Goal: Task Accomplishment & Management: Use online tool/utility

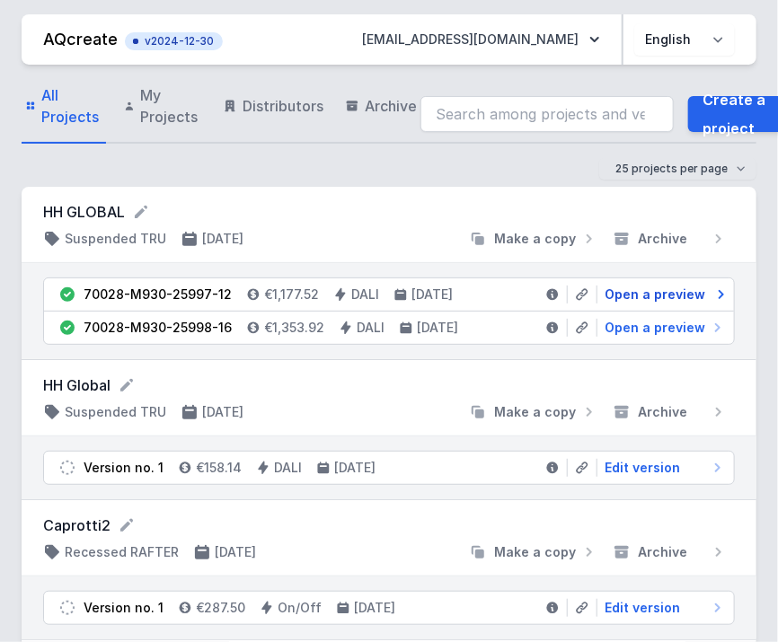
click at [676, 292] on span "Open a preview" at bounding box center [655, 295] width 101 height 18
select select "M"
select select "3000"
select select "4"
select select "2"
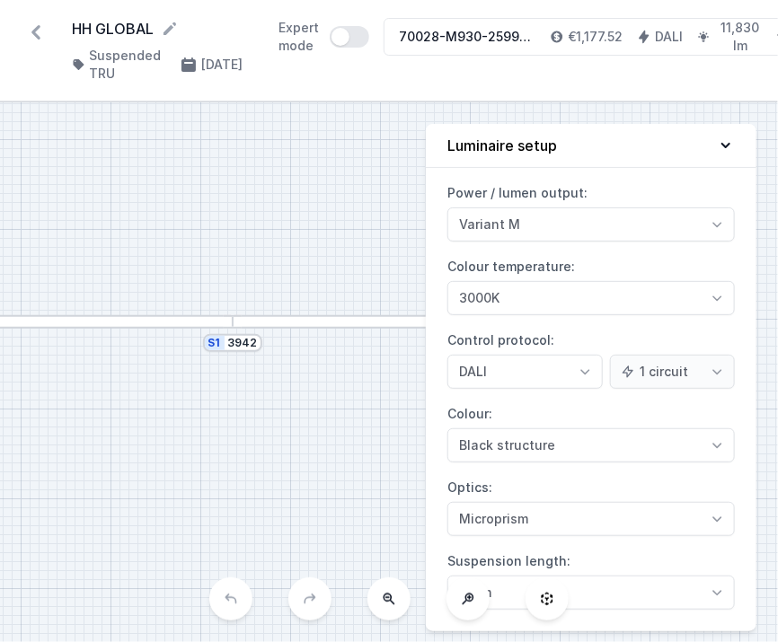
drag, startPoint x: 226, startPoint y: 333, endPoint x: 68, endPoint y: 282, distance: 166.2
click at [68, 282] on div "S1 3942" at bounding box center [389, 372] width 778 height 540
click at [32, 34] on icon at bounding box center [36, 32] width 29 height 29
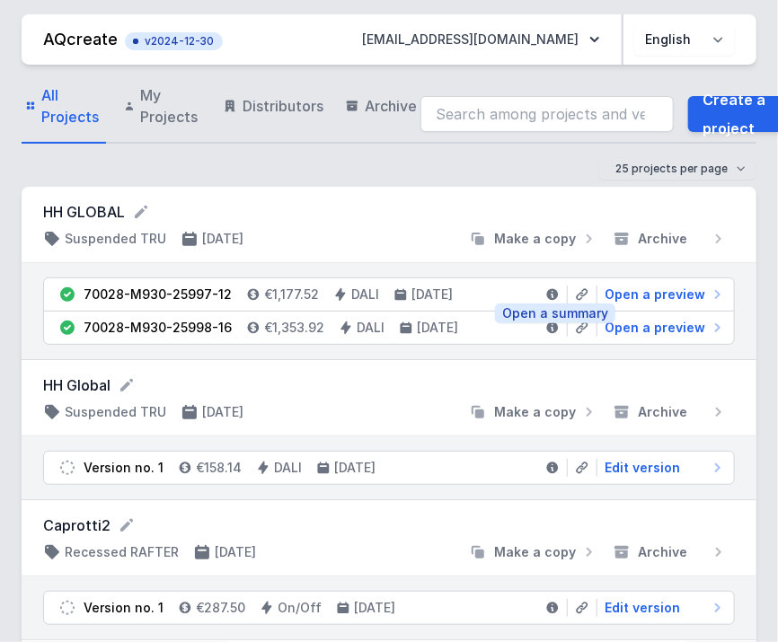
click at [555, 294] on icon at bounding box center [553, 295] width 12 height 12
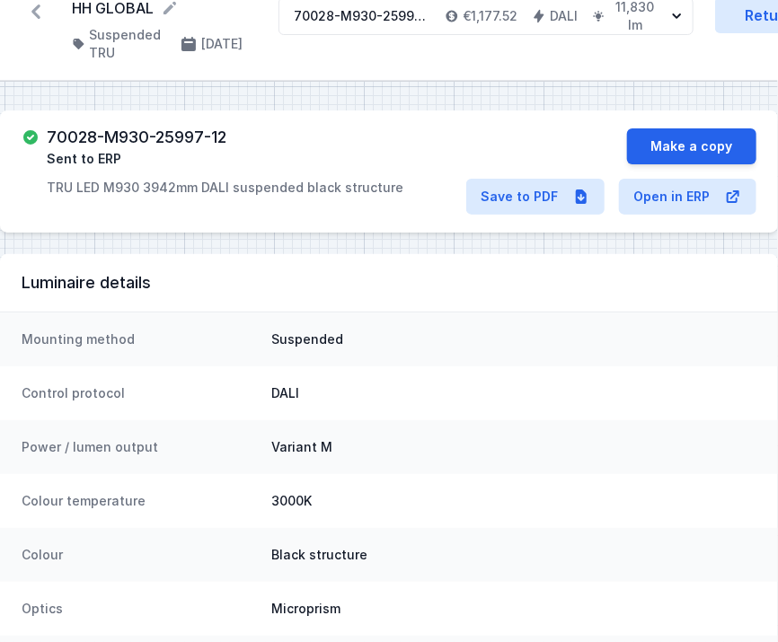
scroll to position [22, 0]
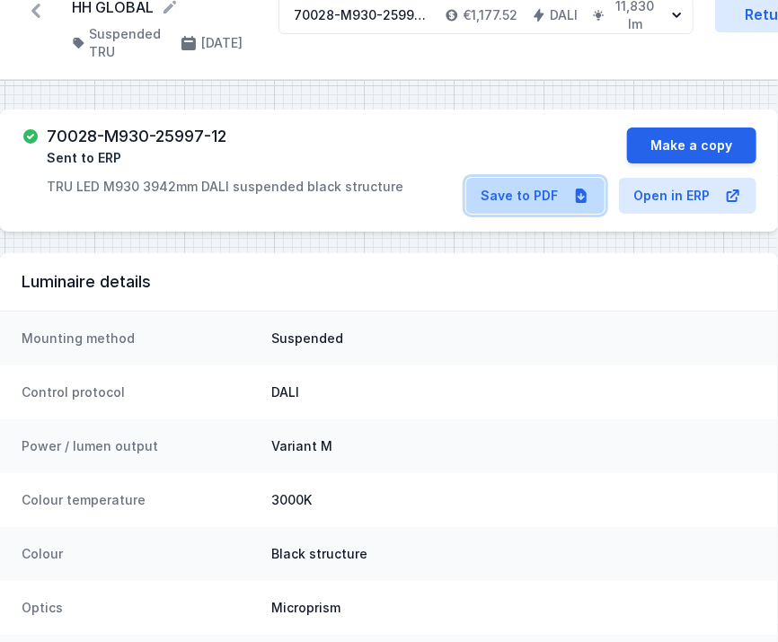
click at [565, 196] on link "Save to PDF" at bounding box center [535, 196] width 138 height 36
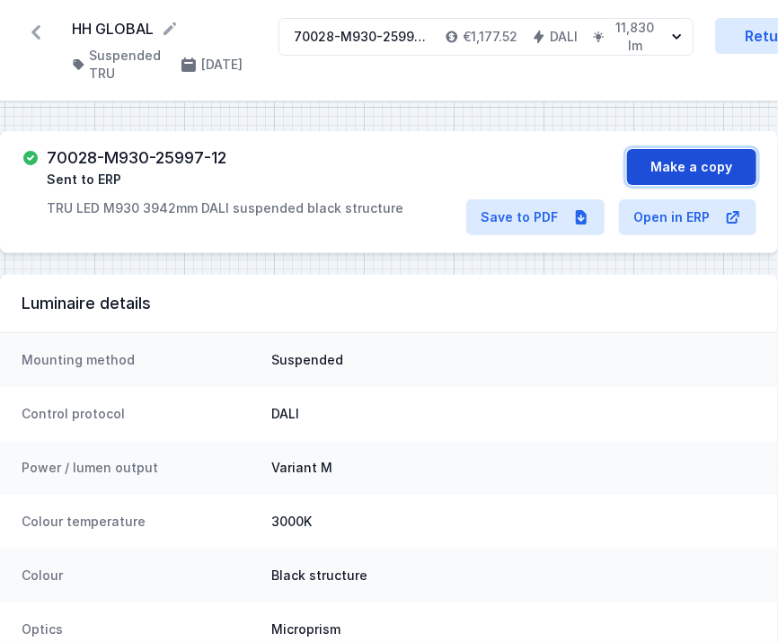
click at [697, 165] on button "Make a copy" at bounding box center [691, 167] width 129 height 36
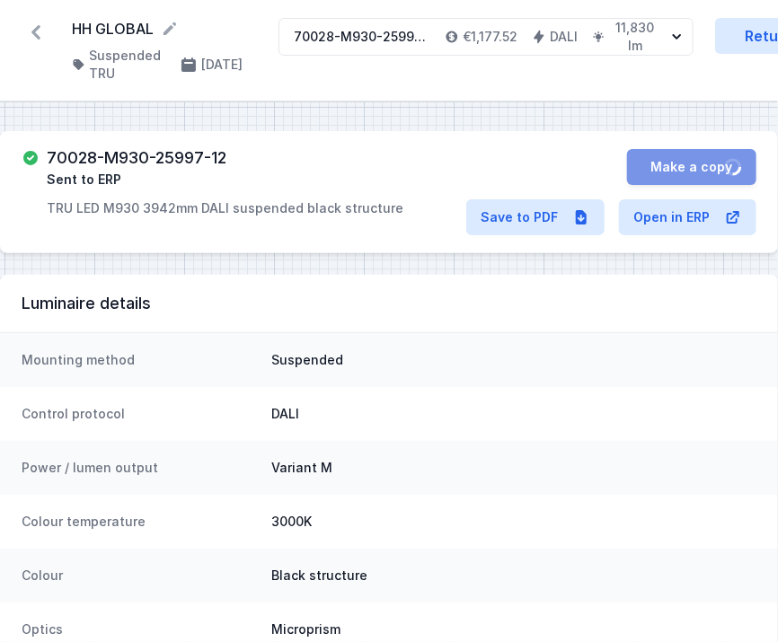
select select "M"
select select "3000"
select select "4"
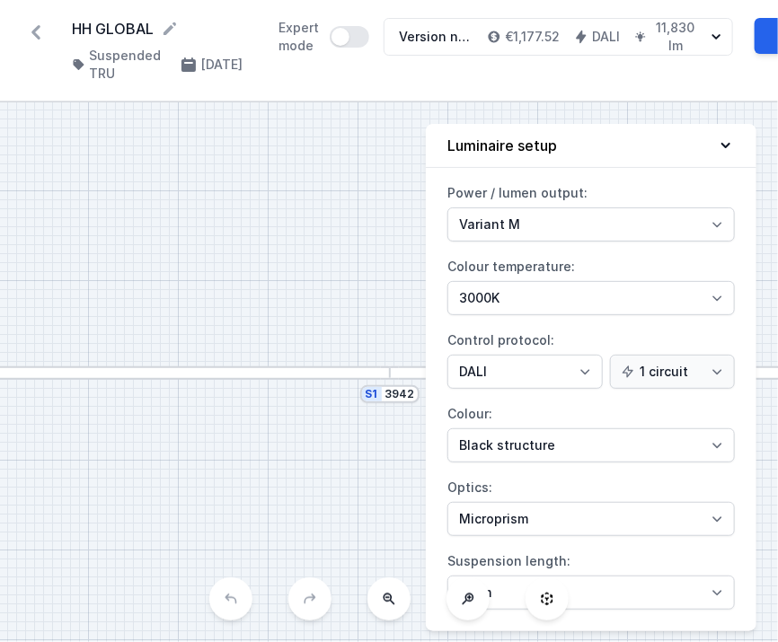
scroll to position [13, 0]
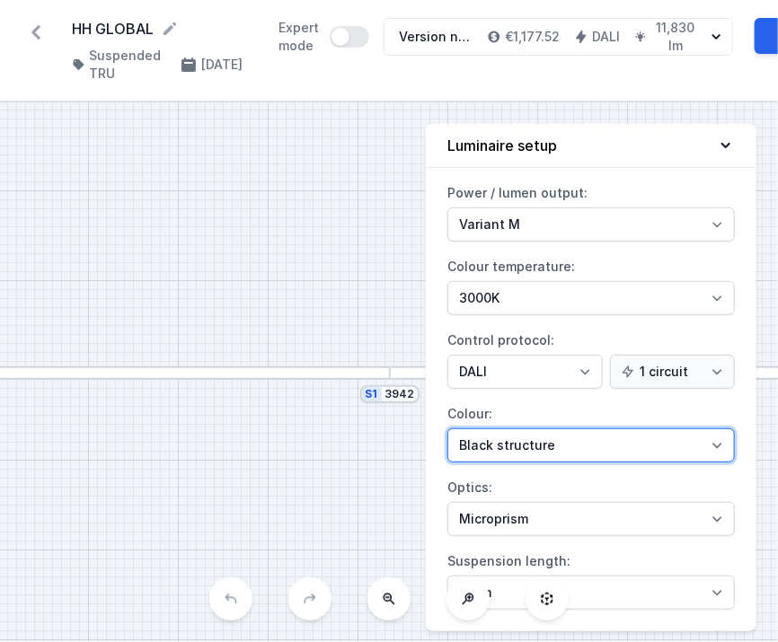
click at [540, 428] on select "White structure Black structure Gold structure Copper Gray Another colour (from…" at bounding box center [590, 445] width 287 height 34
select select "5"
click at [447, 428] on select "White structure Black structure Gold structure Copper Gray Another colour (from…" at bounding box center [590, 445] width 287 height 34
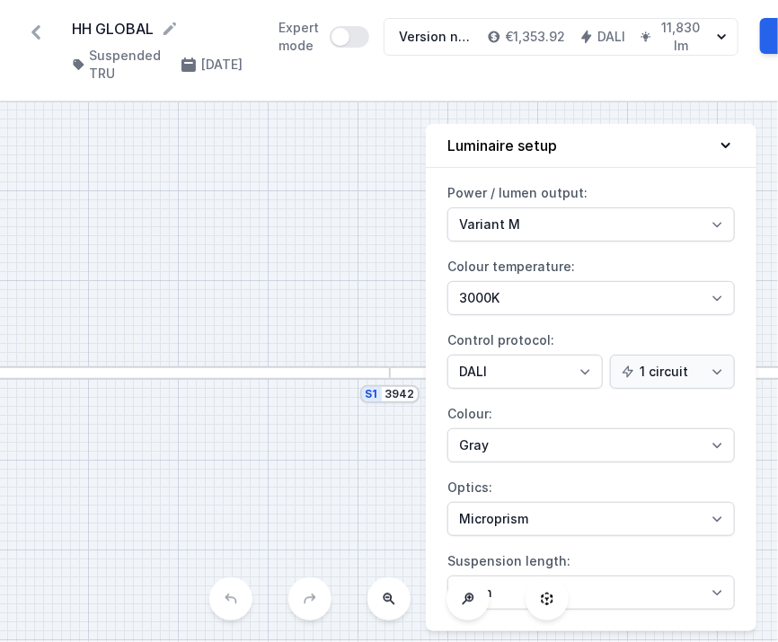
click at [556, 400] on label "Colour: White structure Black structure Gold structure Copper Gray Another colo…" at bounding box center [590, 431] width 287 height 63
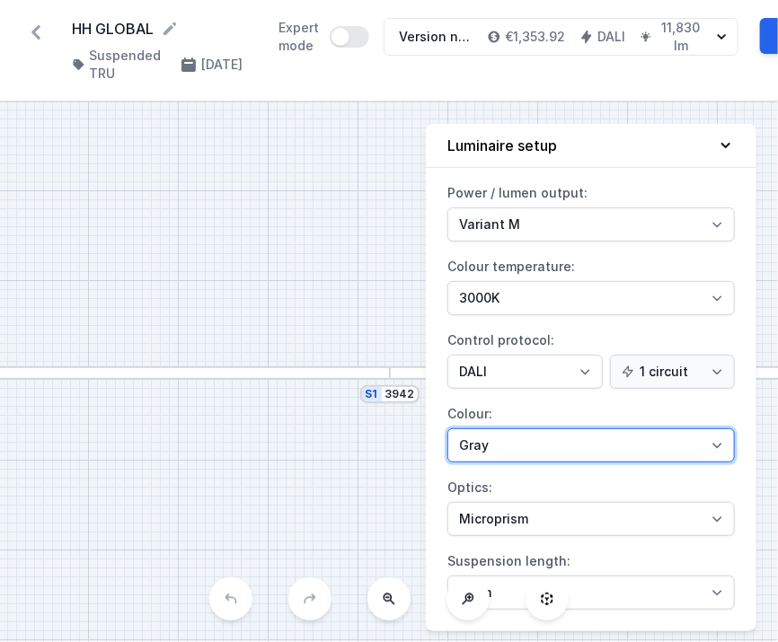
click at [556, 428] on select "White structure Black structure Gold structure Copper Gray Another colour (from…" at bounding box center [590, 445] width 287 height 34
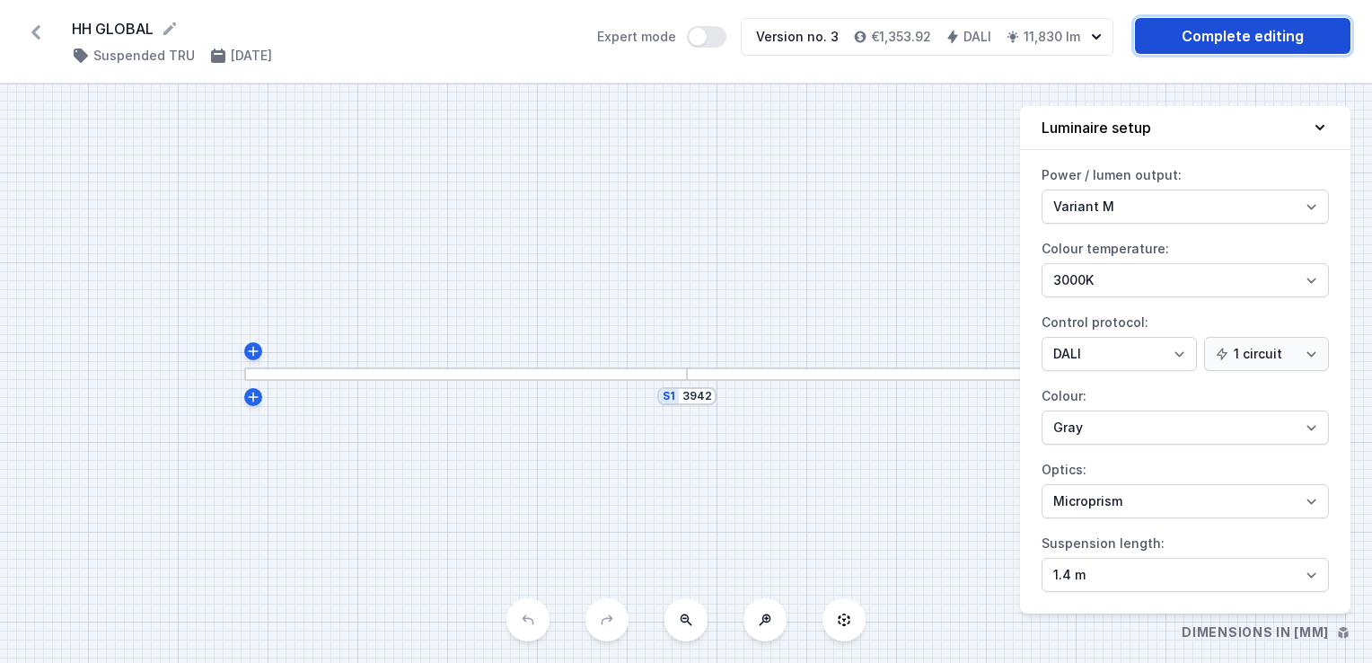
click at [777, 53] on link "Complete editing" at bounding box center [1243, 36] width 216 height 36
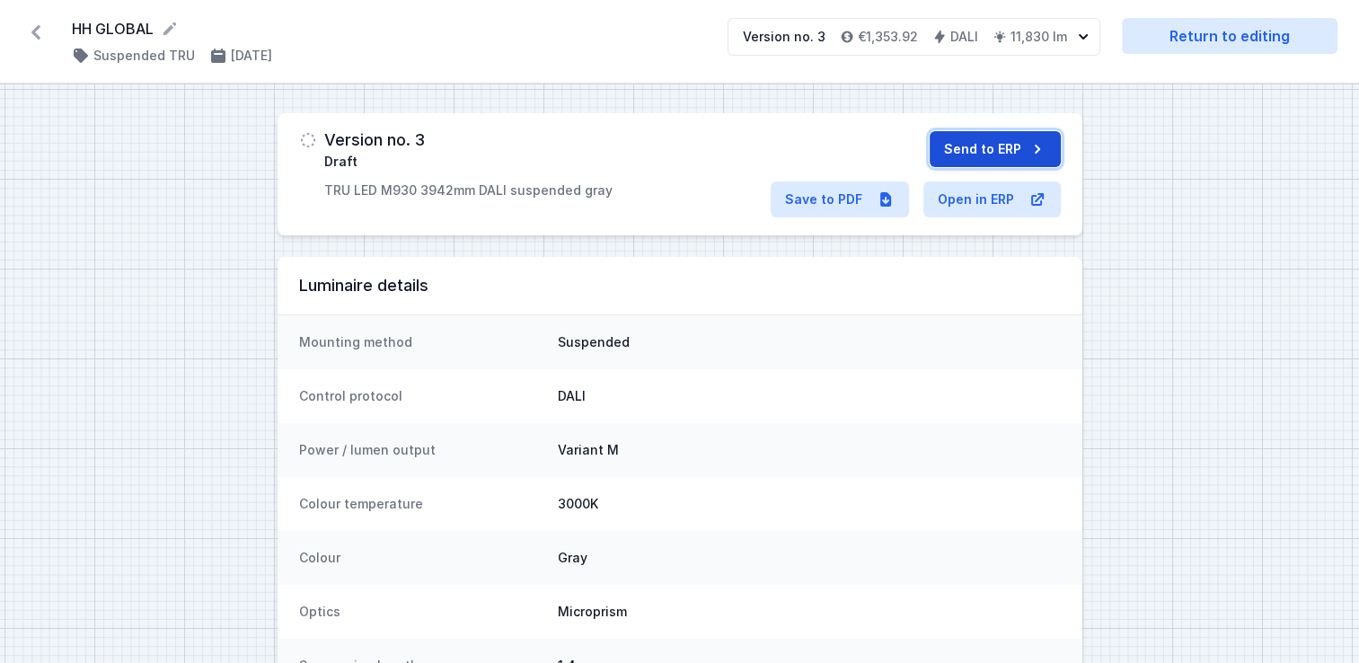
click at [777, 142] on icon "submit" at bounding box center [1037, 149] width 18 height 18
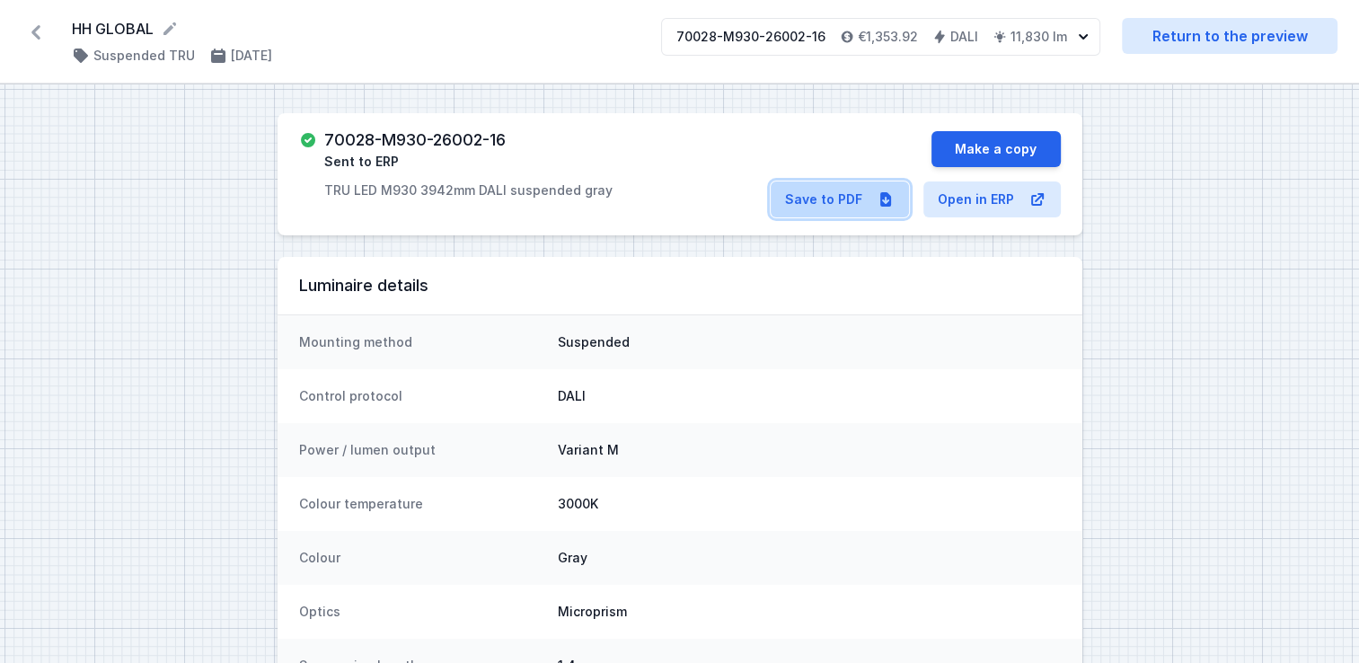
click at [777, 201] on icon at bounding box center [886, 199] width 18 height 18
